Goal: Task Accomplishment & Management: Manage account settings

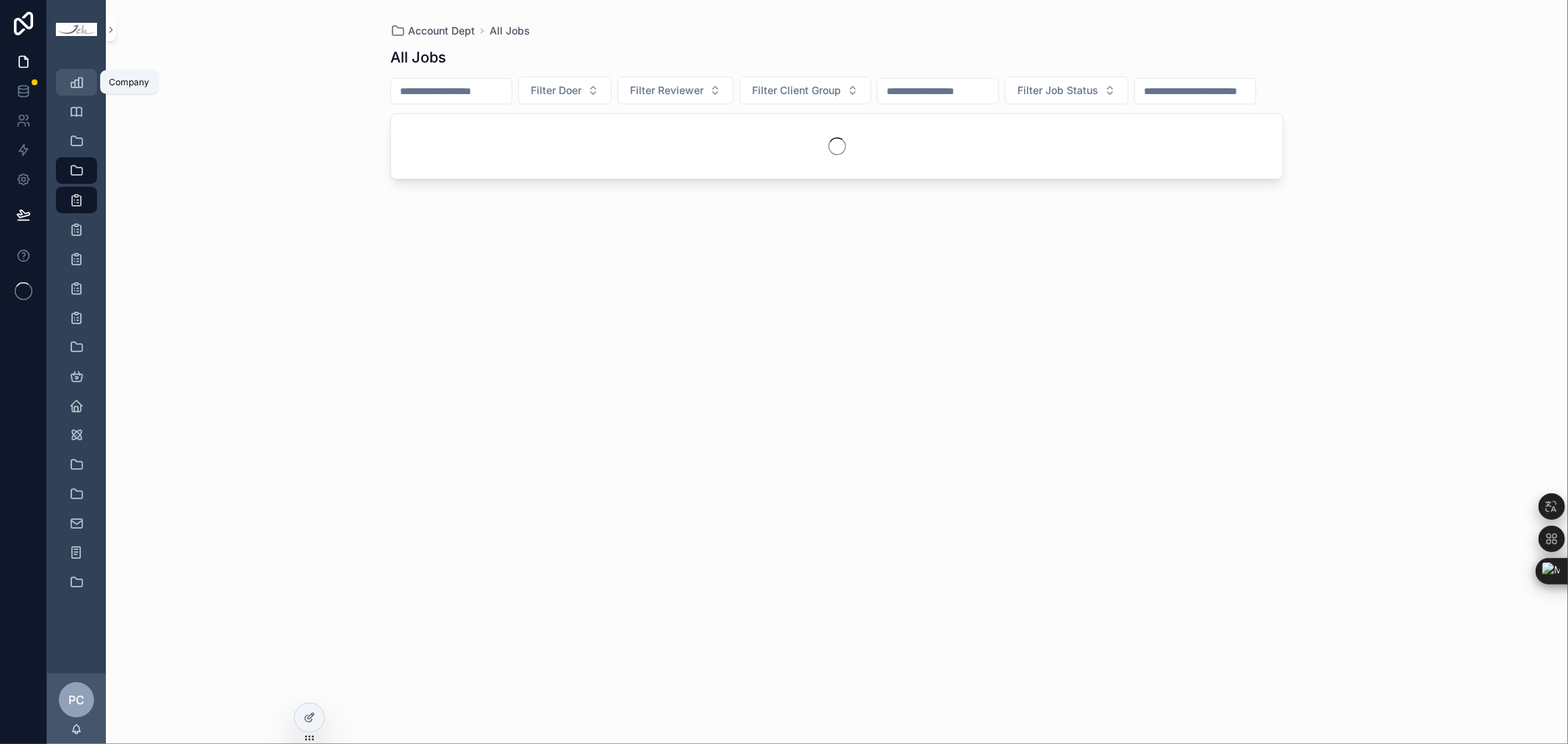
click at [86, 90] on div "Company" at bounding box center [77, 82] width 24 height 24
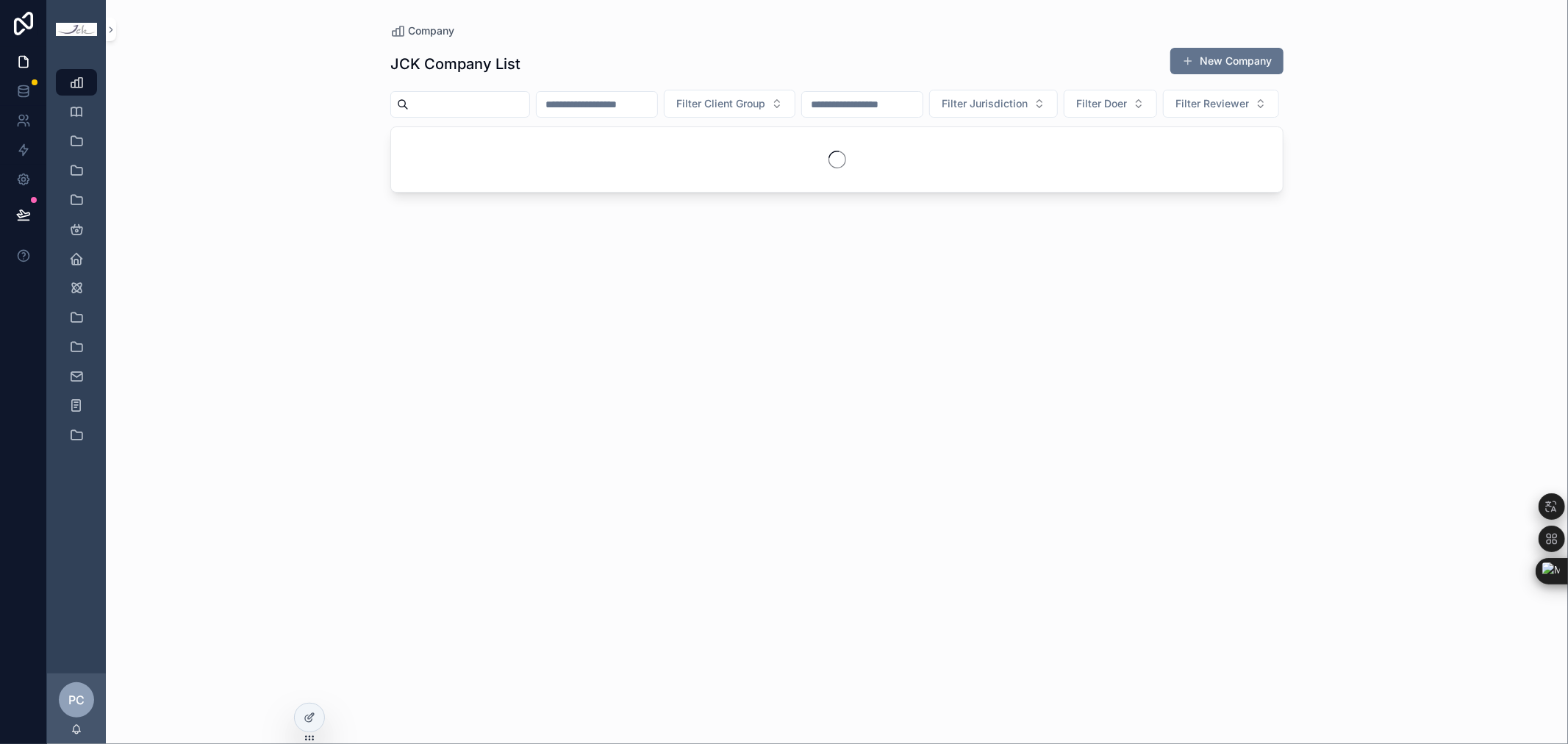
click at [524, 108] on input "scrollable content" at bounding box center [469, 104] width 120 height 21
type input "*********"
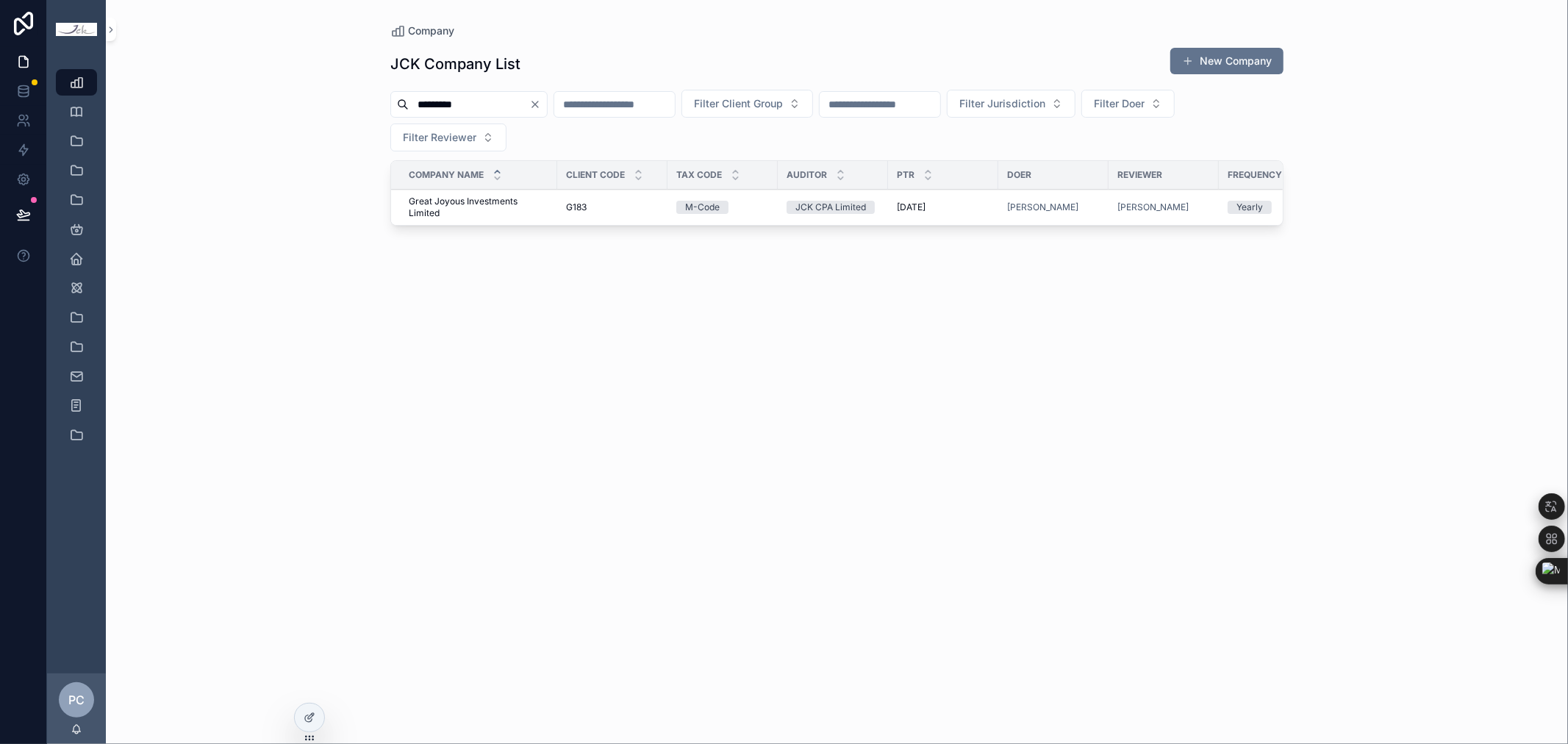
click at [442, 198] on span "Great Joyous Investments Limited" at bounding box center [479, 207] width 139 height 24
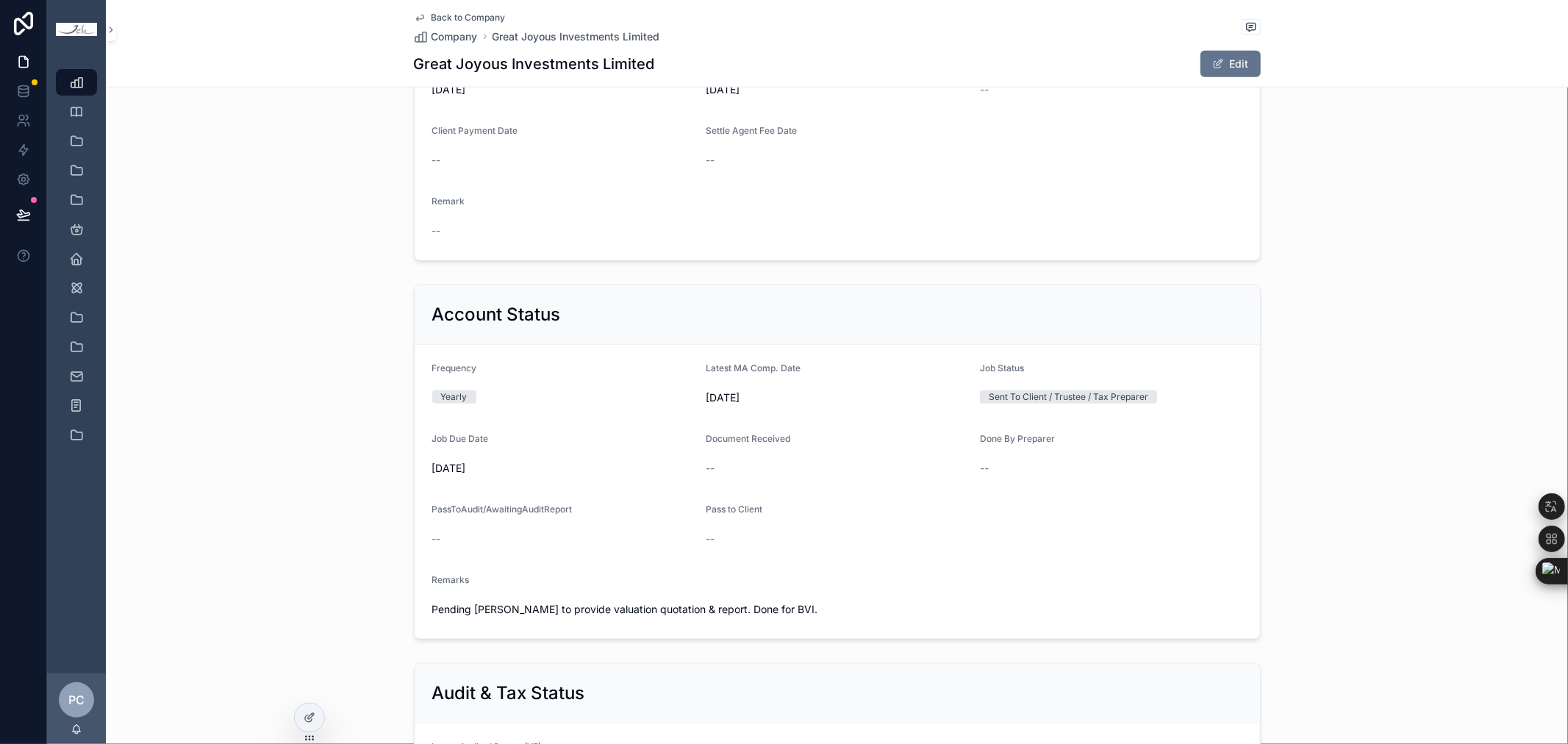
scroll to position [1307, 0]
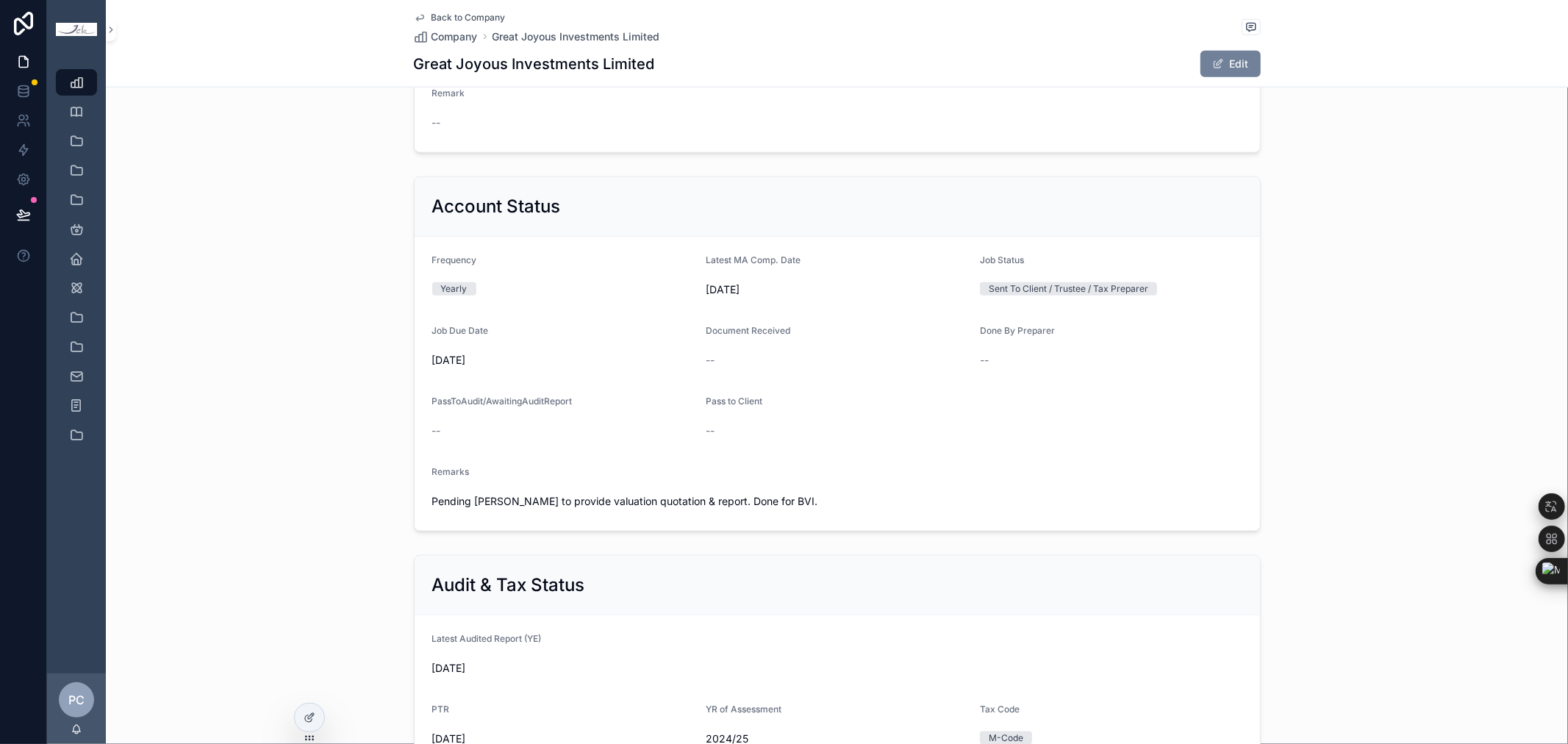
click at [1212, 57] on button "Edit" at bounding box center [1231, 63] width 61 height 26
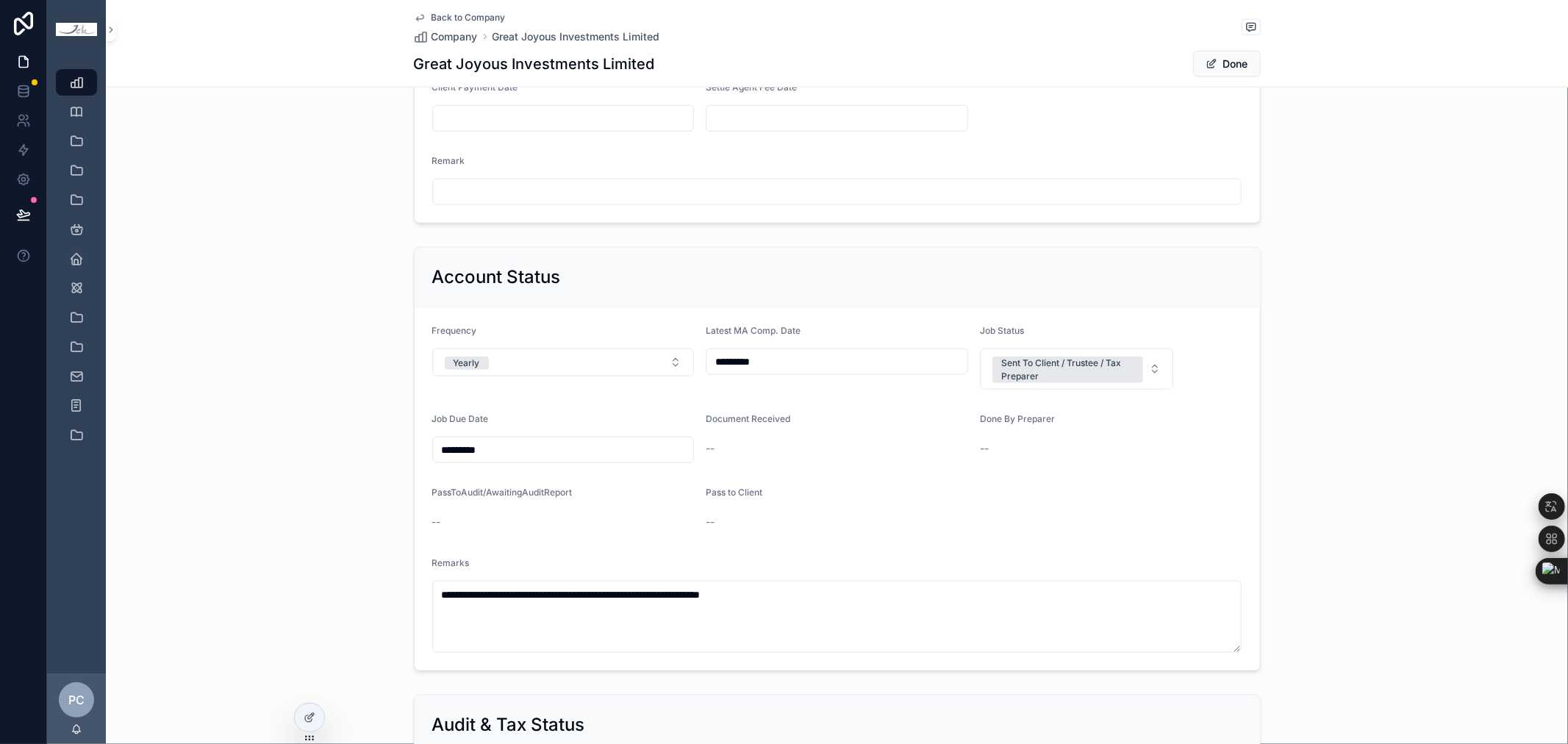
scroll to position [1373, 0]
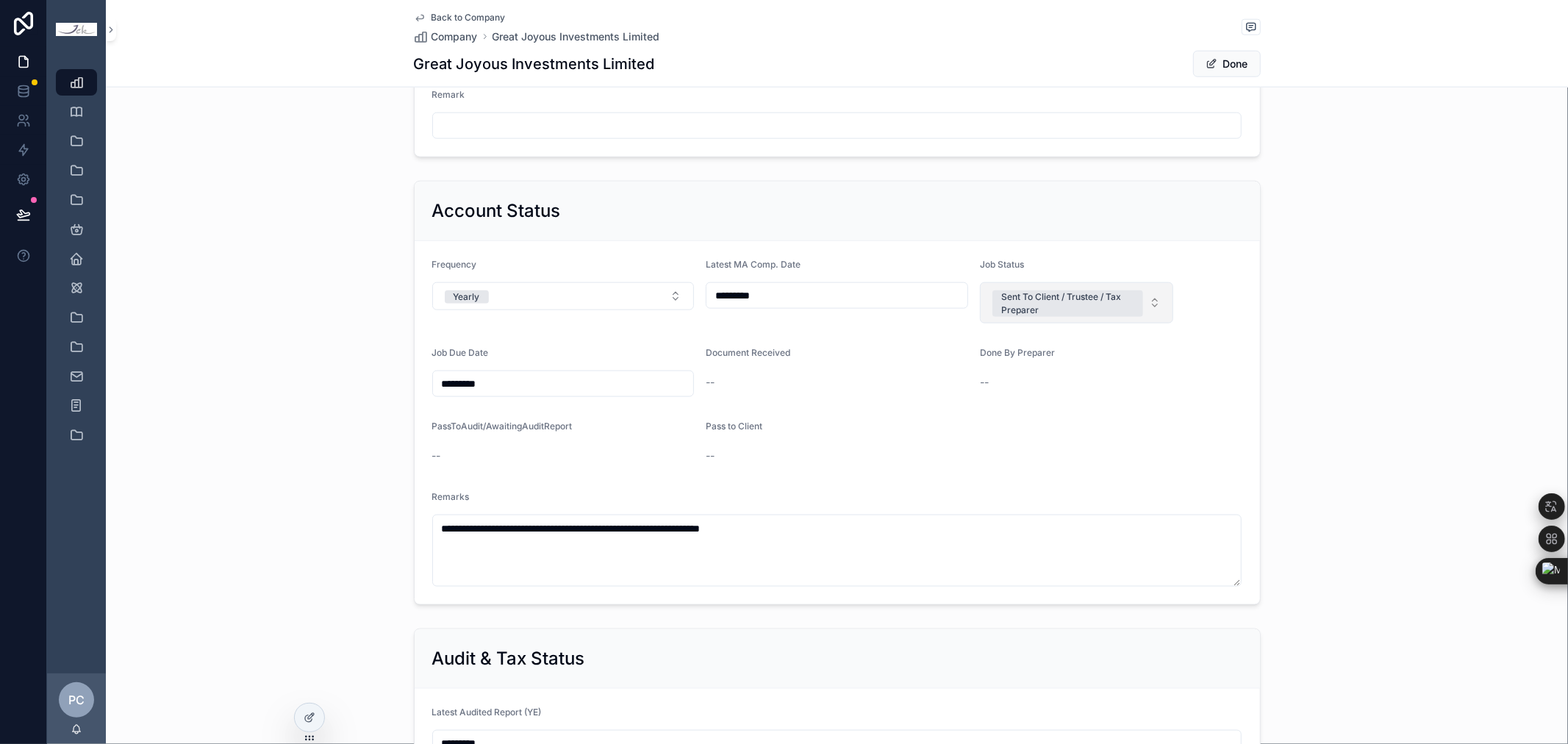
click at [1160, 304] on button "Sent To Client / Trustee / Tax Preparer" at bounding box center [1077, 303] width 195 height 42
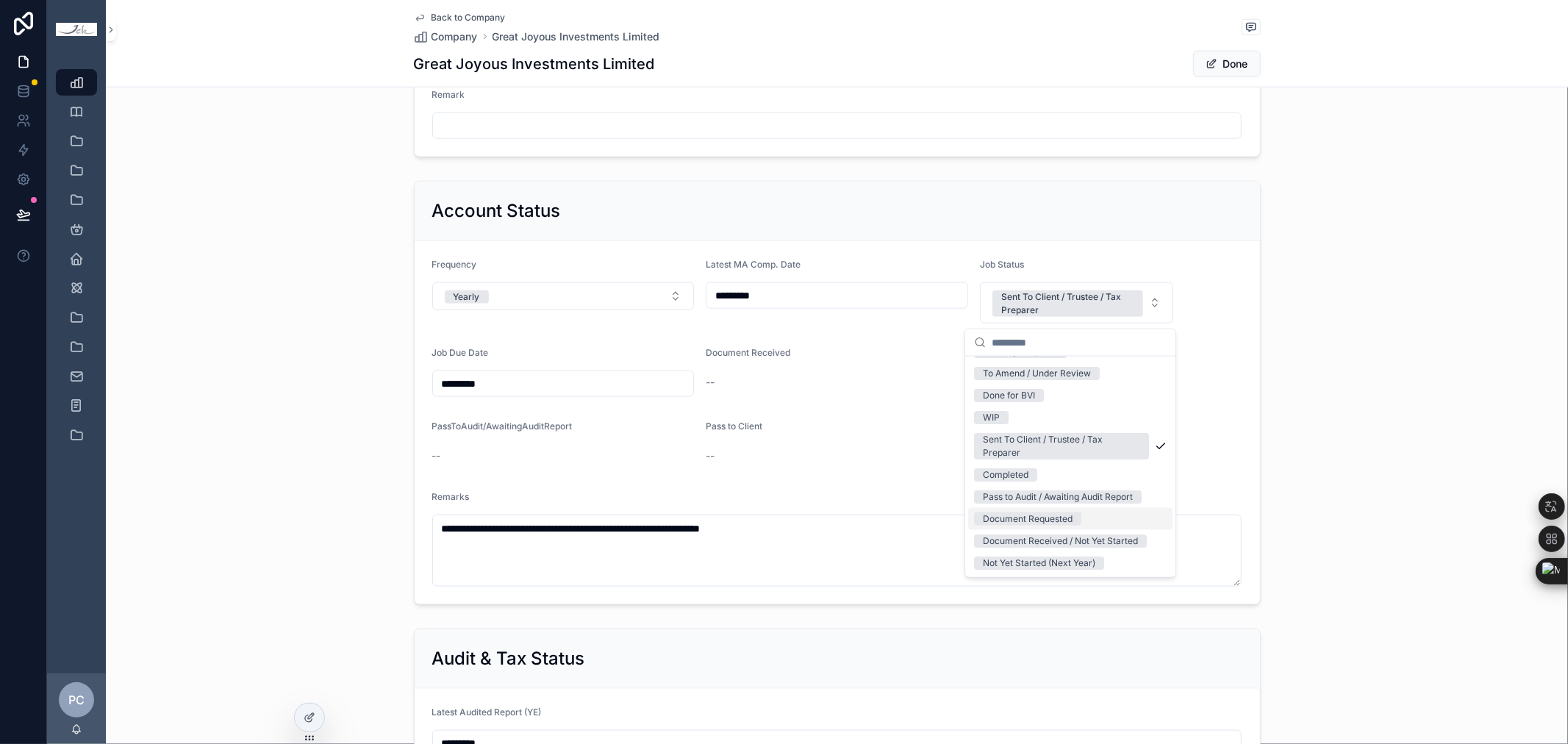
scroll to position [0, 0]
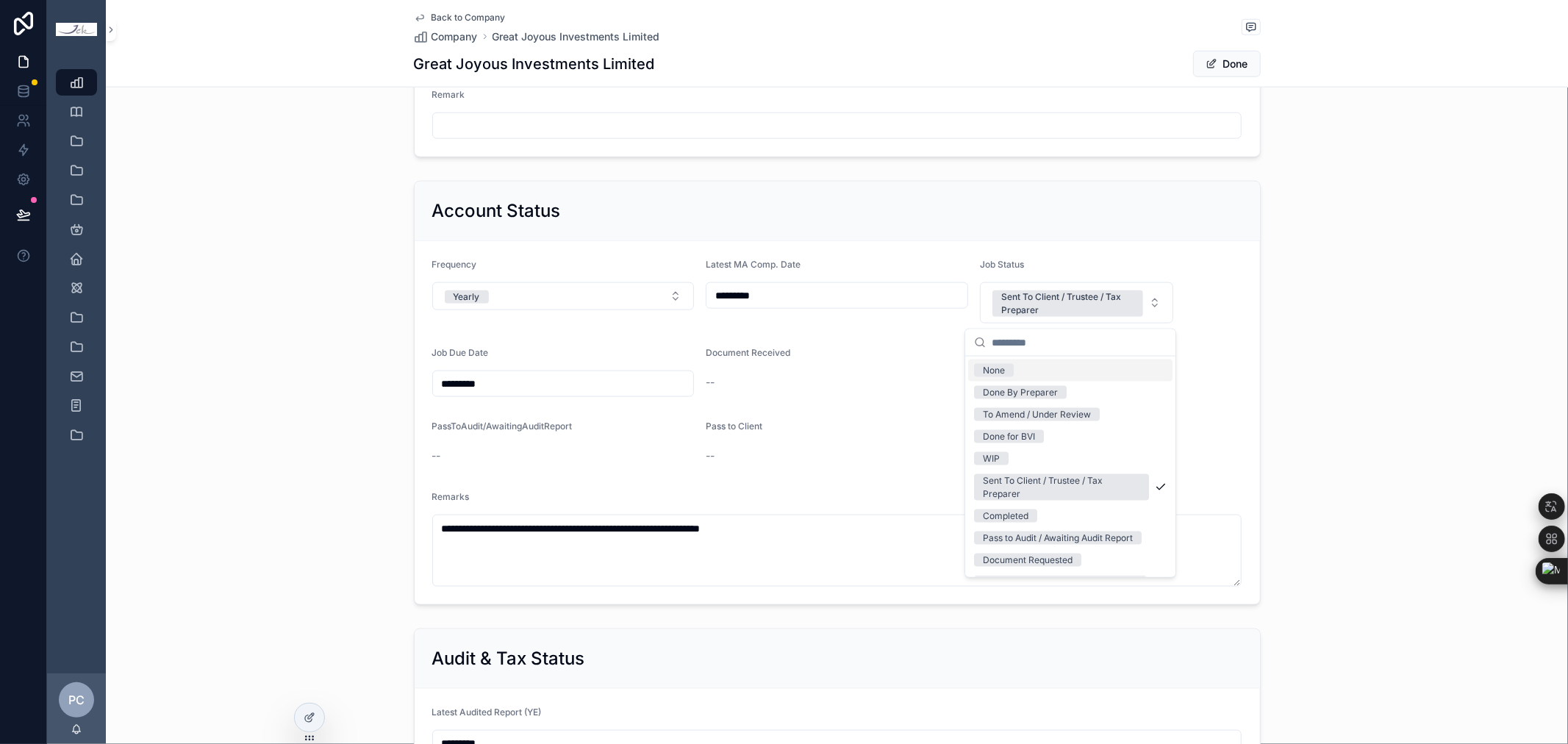
click at [1300, 289] on div "**********" at bounding box center [837, 393] width 1462 height 436
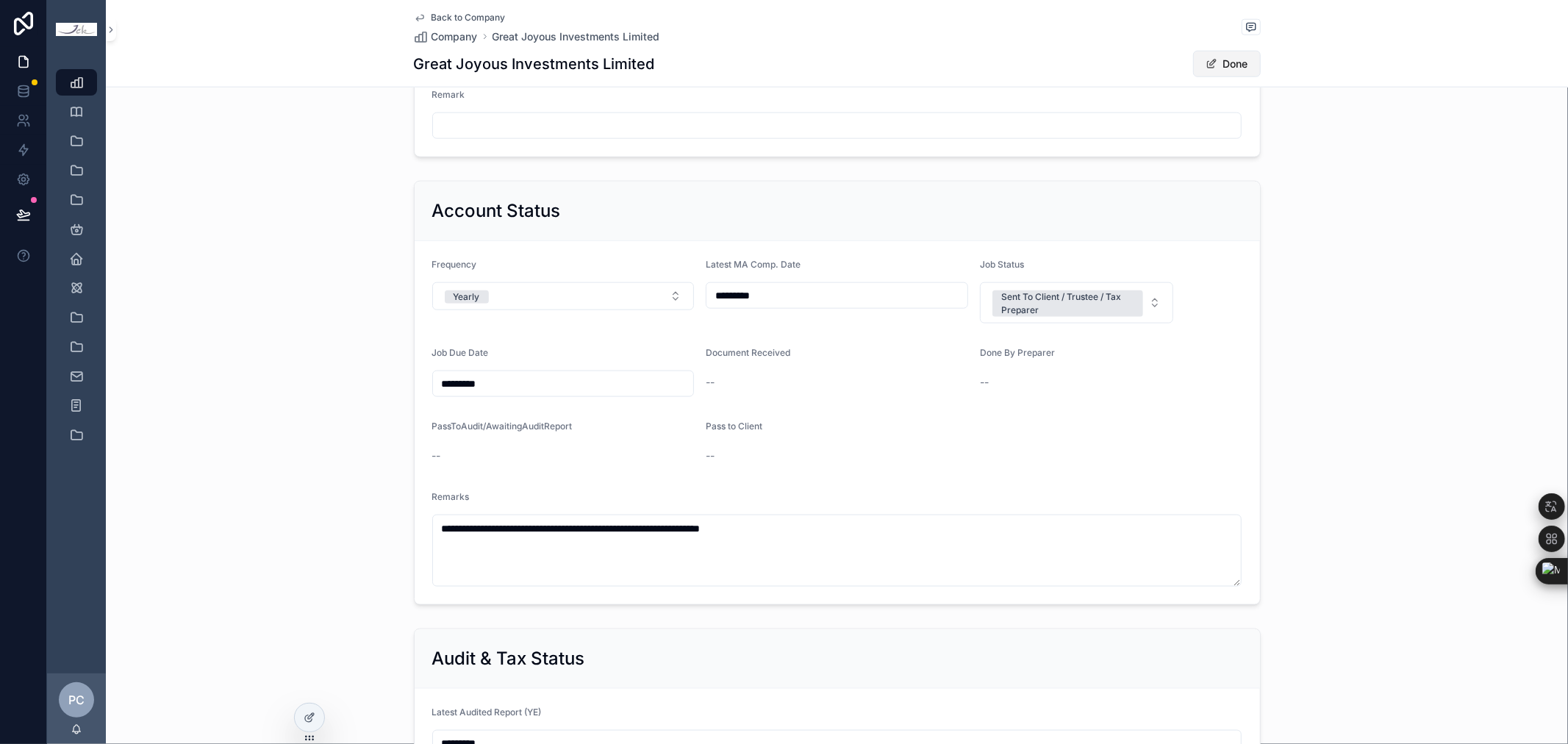
click at [1234, 64] on button "Done" at bounding box center [1227, 63] width 68 height 26
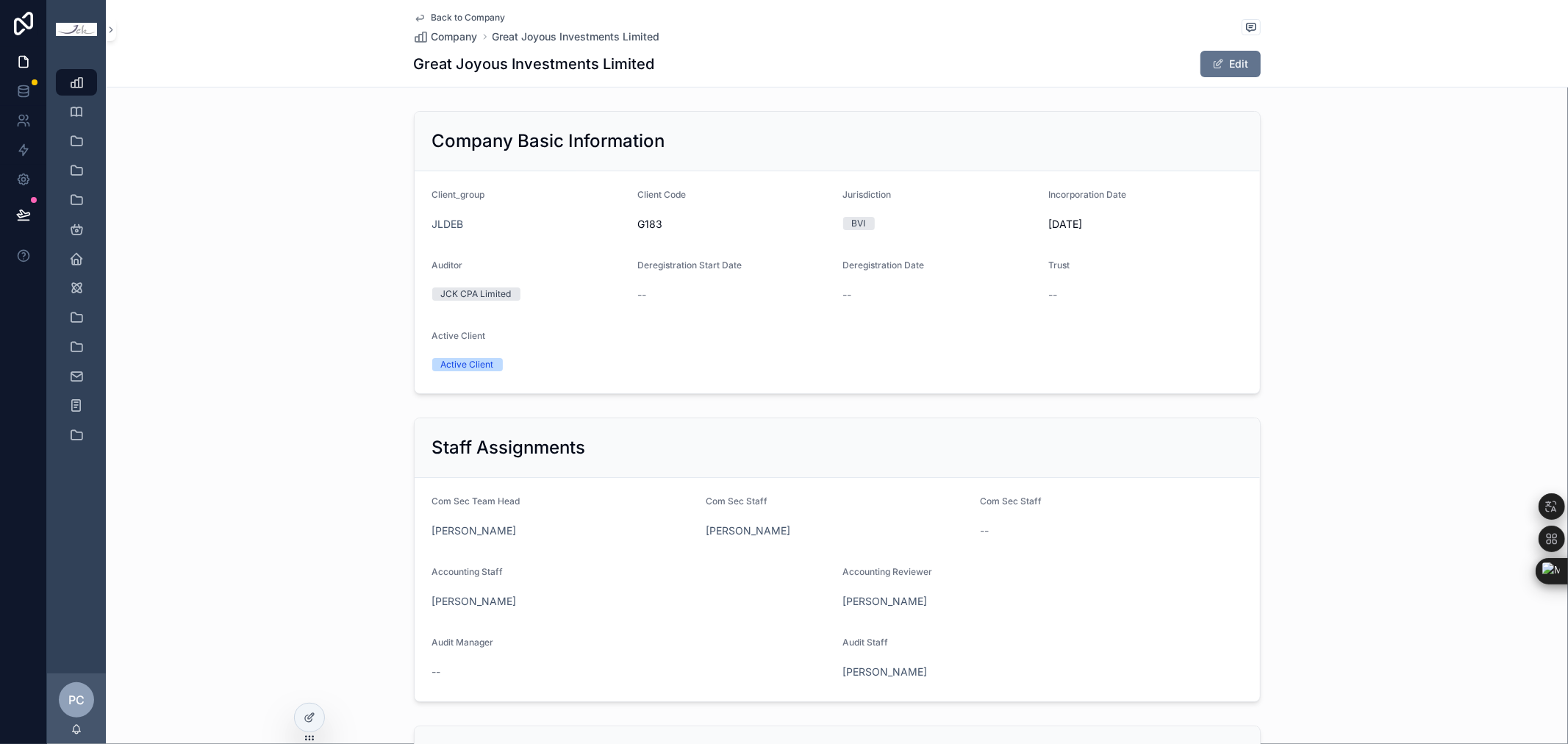
click at [1524, 332] on div "Company Basic Information Client_group JLDEB Client Code G183 Jurisdiction BVI …" at bounding box center [837, 253] width 1462 height 295
